Goal: Go to known website: Access a specific website the user already knows

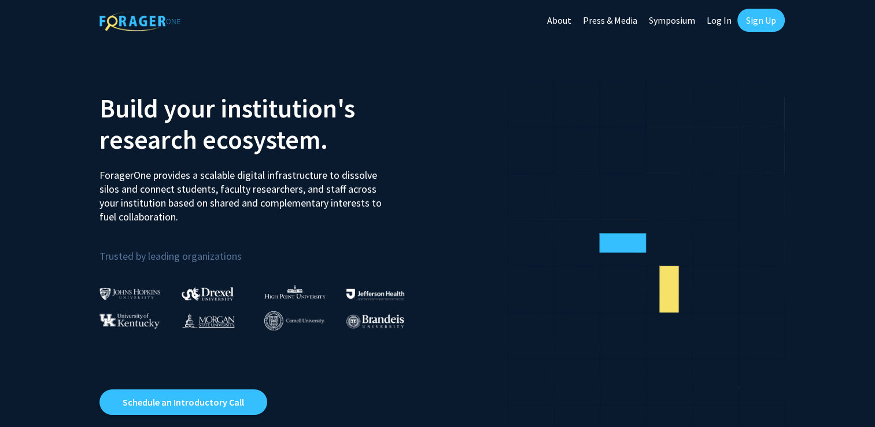
click at [726, 17] on link "Log In" at bounding box center [719, 20] width 36 height 40
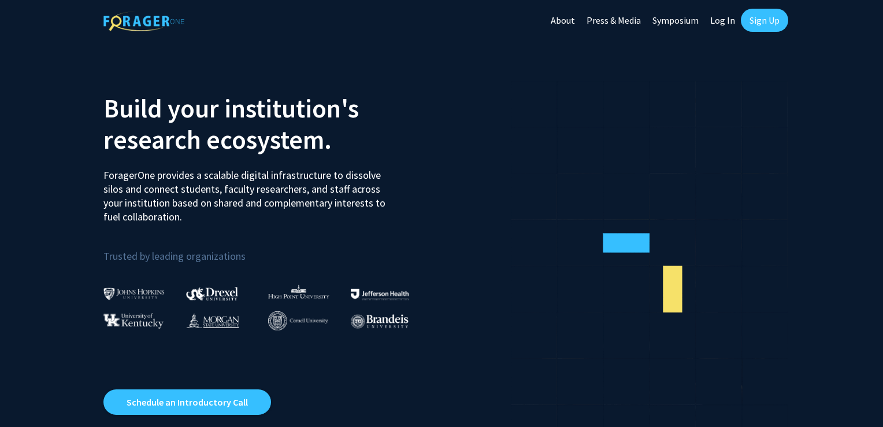
select select
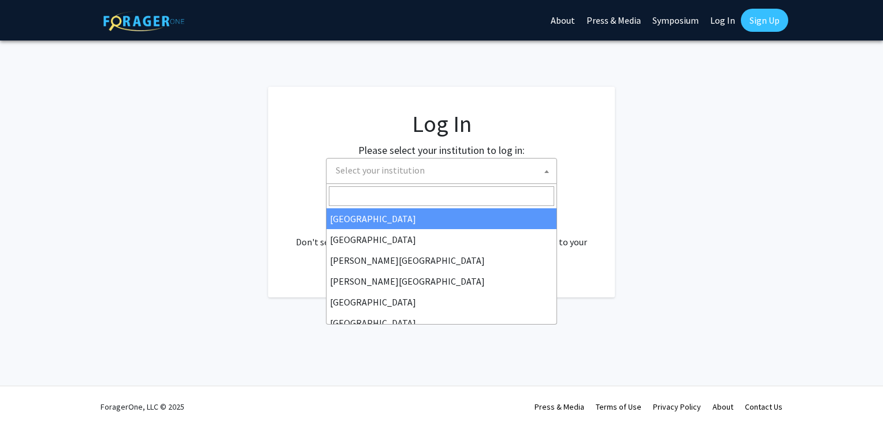
click at [388, 170] on span "Select your institution" at bounding box center [380, 170] width 89 height 12
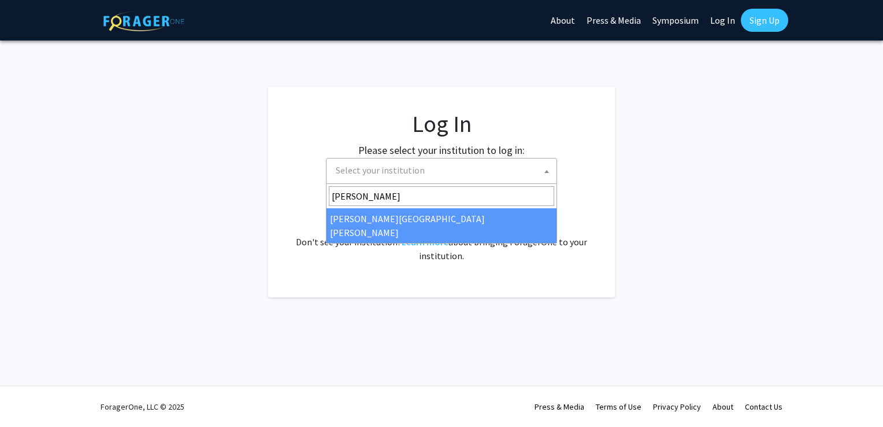
type input "[PERSON_NAME]"
select select "1"
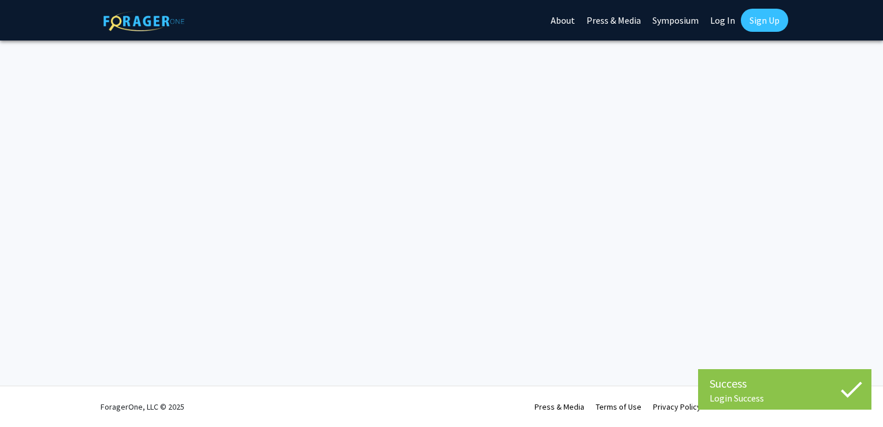
click at [733, 18] on link "Log In" at bounding box center [723, 20] width 36 height 40
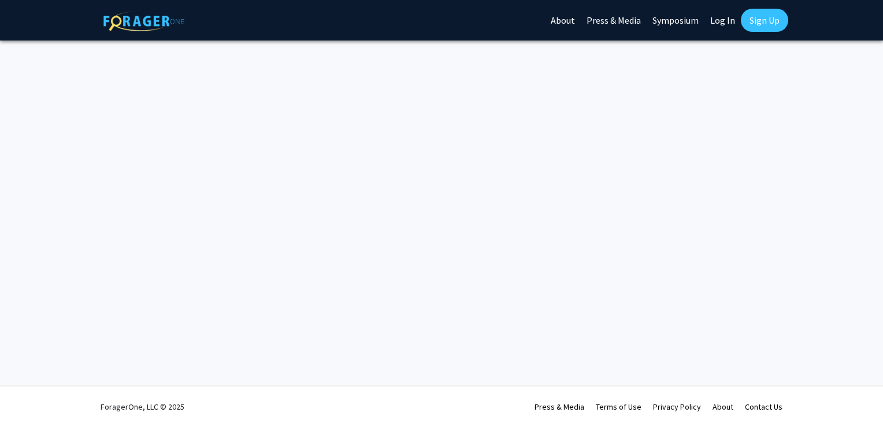
click at [99, 55] on div "Login Success Skip navigation About Press & Media Symposium Log In Sign Up Comp…" at bounding box center [441, 213] width 883 height 427
click at [115, 27] on img at bounding box center [143, 21] width 81 height 20
